Goal: Navigation & Orientation: Find specific page/section

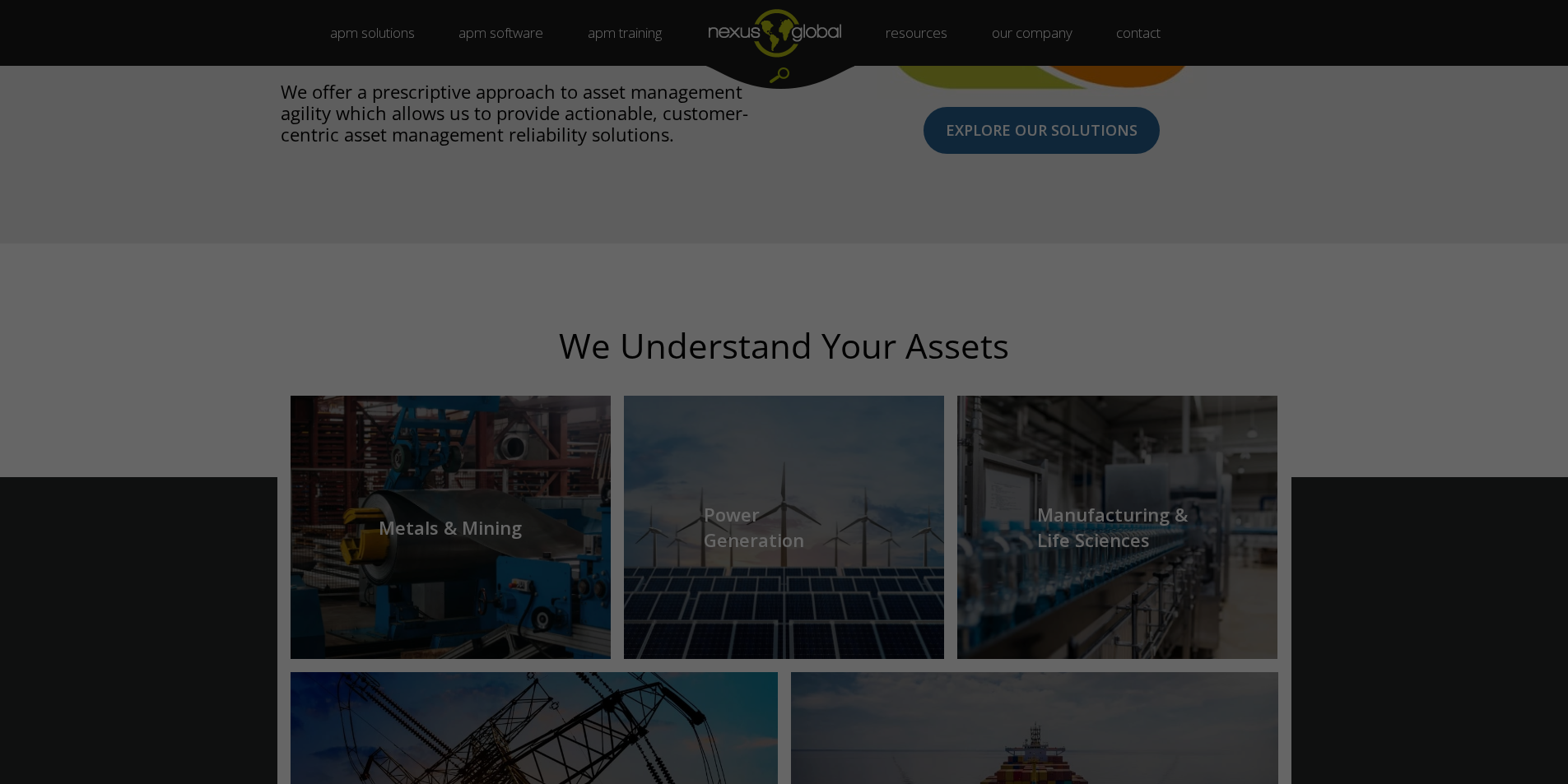
scroll to position [1086, 0]
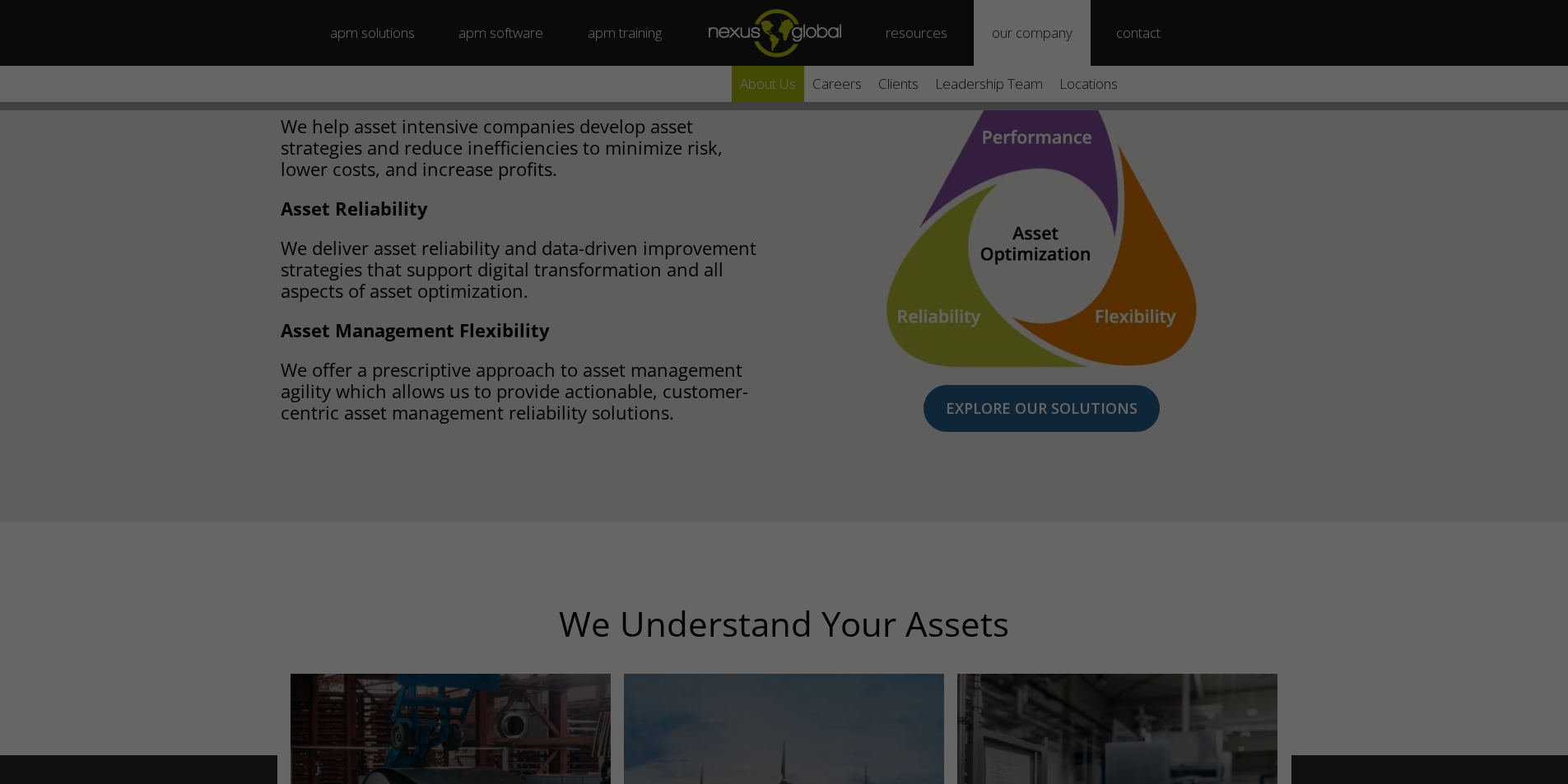
click at [782, 85] on link "about us" at bounding box center [767, 84] width 73 height 36
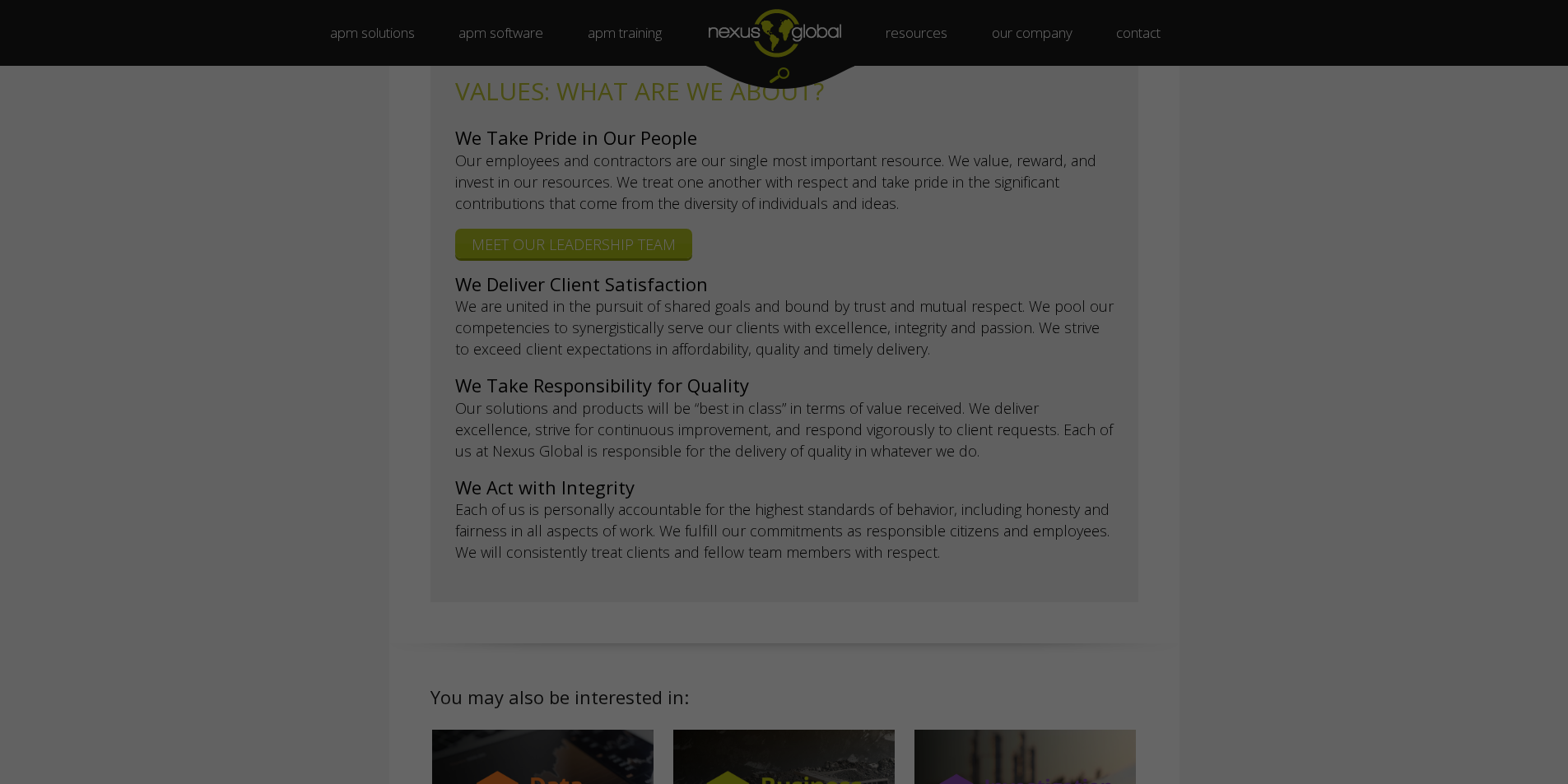
scroll to position [790, 0]
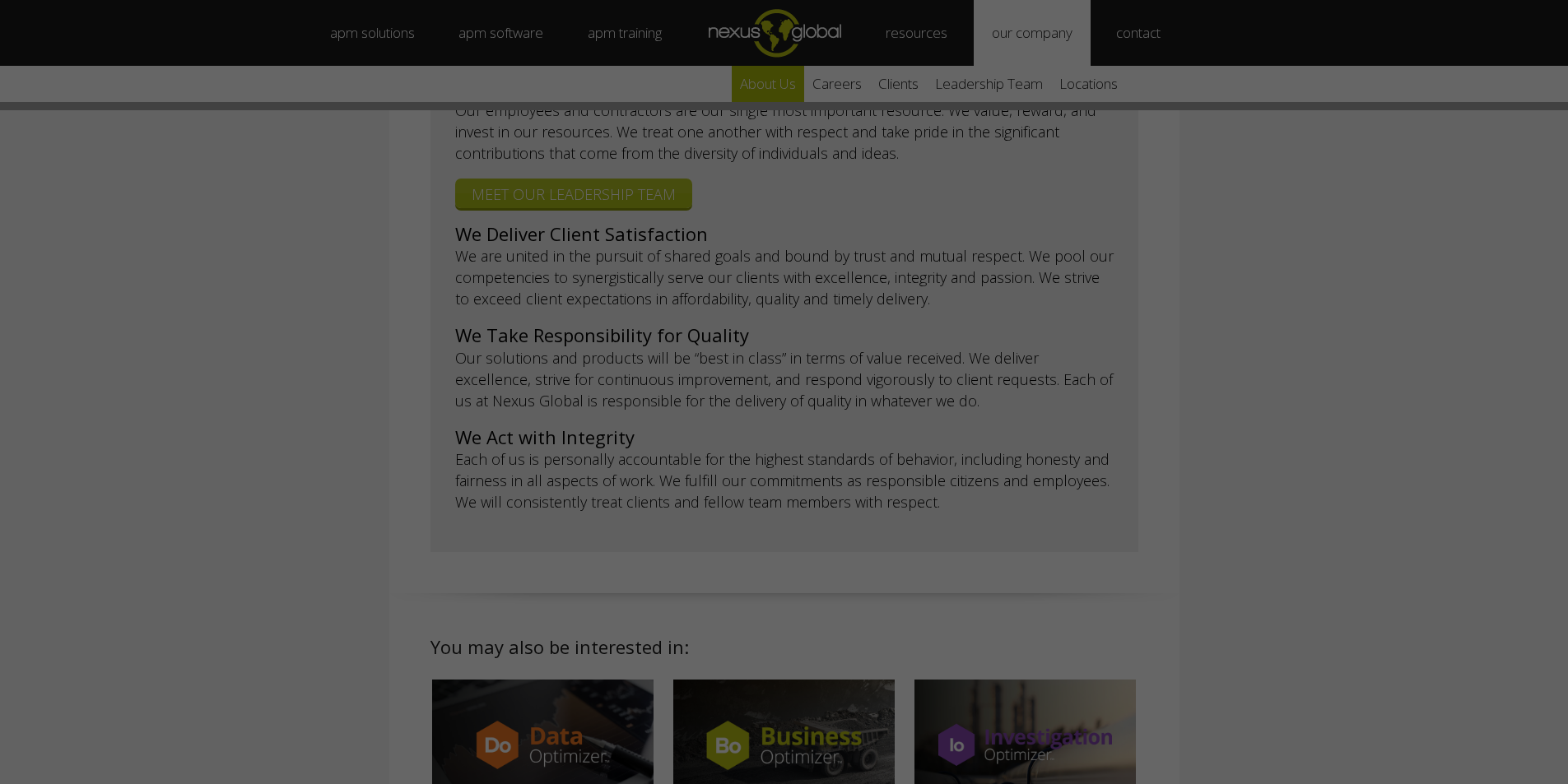
click at [789, 88] on link "about us" at bounding box center [767, 84] width 73 height 36
